Goal: Task Accomplishment & Management: Use online tool/utility

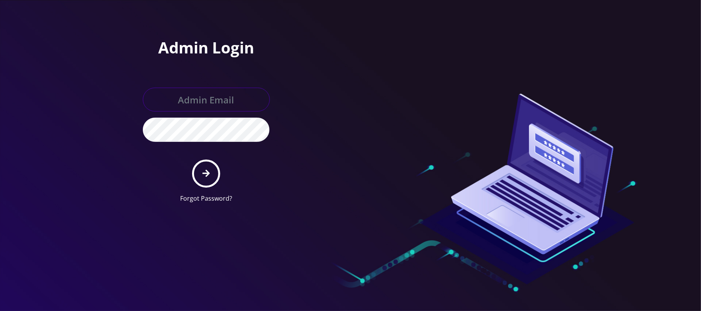
type input "[PERSON_NAME][EMAIL_ADDRESS][DOMAIN_NAME]"
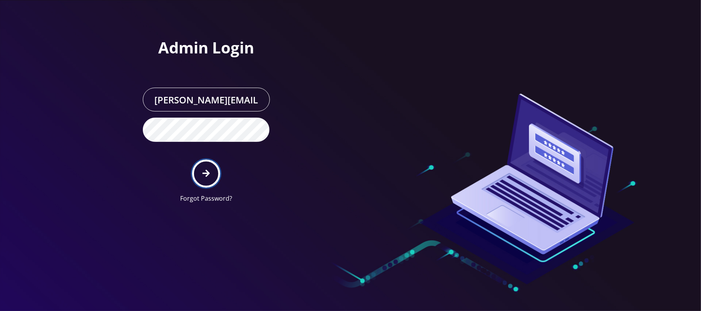
click at [205, 178] on button "submit" at bounding box center [206, 174] width 28 height 28
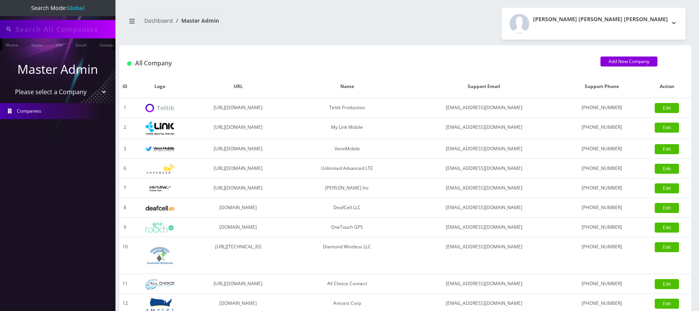
click at [72, 94] on select "Please select a Company Teltik Production My Link Mobile VennMobile Unlimited A…" at bounding box center [58, 92] width 98 height 15
select select "28"
click at [9, 85] on select "Please select a Company Teltik Production My Link Mobile VennMobile Unlimited A…" at bounding box center [58, 92] width 98 height 15
type input "nirvan"
click at [65, 94] on select "Please select a Company Teltik Production My Link Mobile VennMobile Unlimited A…" at bounding box center [58, 92] width 98 height 15
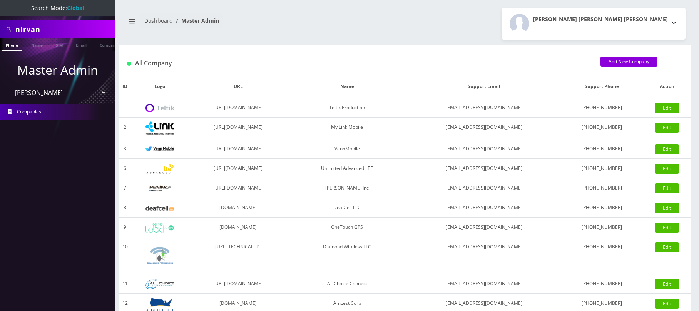
click at [9, 85] on select "Please select a Company Teltik Production My Link Mobile VennMobile Unlimited A…" at bounding box center [58, 92] width 98 height 15
click at [41, 93] on select "Please select a Company Teltik Production My Link Mobile VennMobile Unlimited A…" at bounding box center [58, 92] width 98 height 15
click at [9, 85] on select "Please select a Company Teltik Production My Link Mobile VennMobile Unlimited A…" at bounding box center [58, 92] width 98 height 15
click at [69, 188] on nav "Search Mode: Global nirvan Phone Name SIM Email Company Customer Master Admin P…" at bounding box center [58, 155] width 116 height 311
click at [40, 44] on link "Name" at bounding box center [36, 45] width 19 height 13
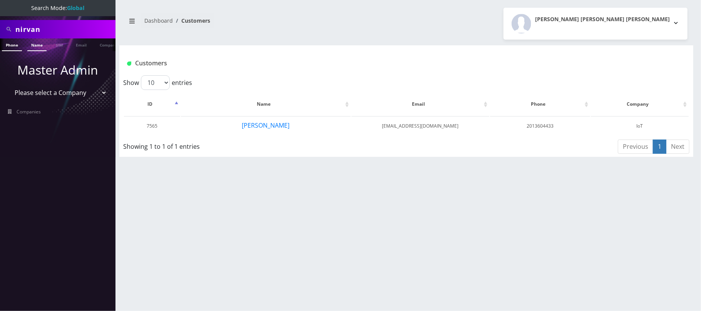
click at [12, 45] on link "Phone" at bounding box center [12, 45] width 20 height 13
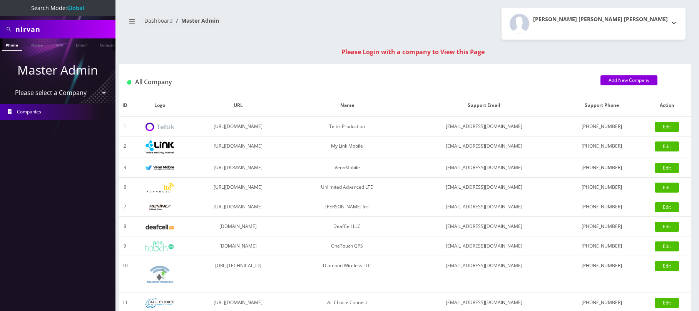
click at [48, 91] on select "Please select a Company Teltik Production My Link Mobile VennMobile Unlimited A…" at bounding box center [58, 92] width 98 height 15
select select "28"
click at [9, 85] on select "Please select a Company Teltik Production My Link Mobile VennMobile Unlimited A…" at bounding box center [58, 92] width 98 height 15
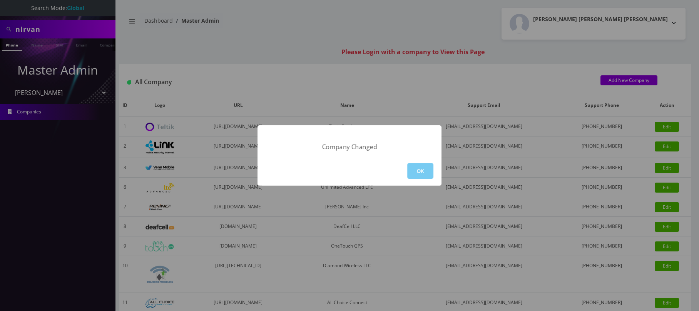
click at [427, 168] on button "OK" at bounding box center [420, 171] width 26 height 16
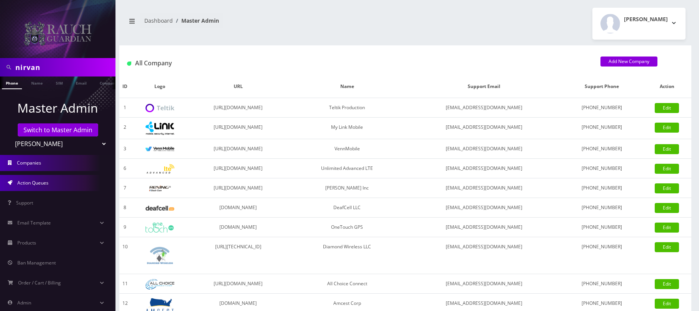
click at [33, 184] on span "Action Queues" at bounding box center [32, 183] width 31 height 7
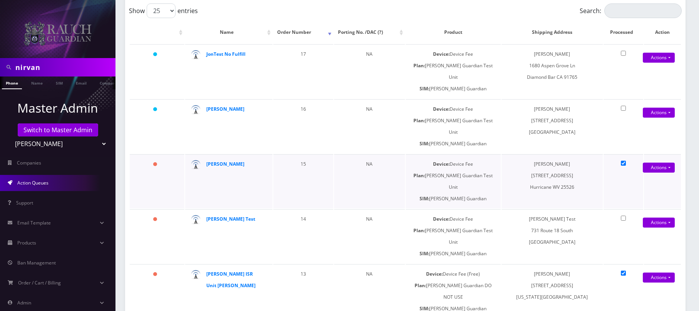
scroll to position [88, 0]
